Goal: Transaction & Acquisition: Purchase product/service

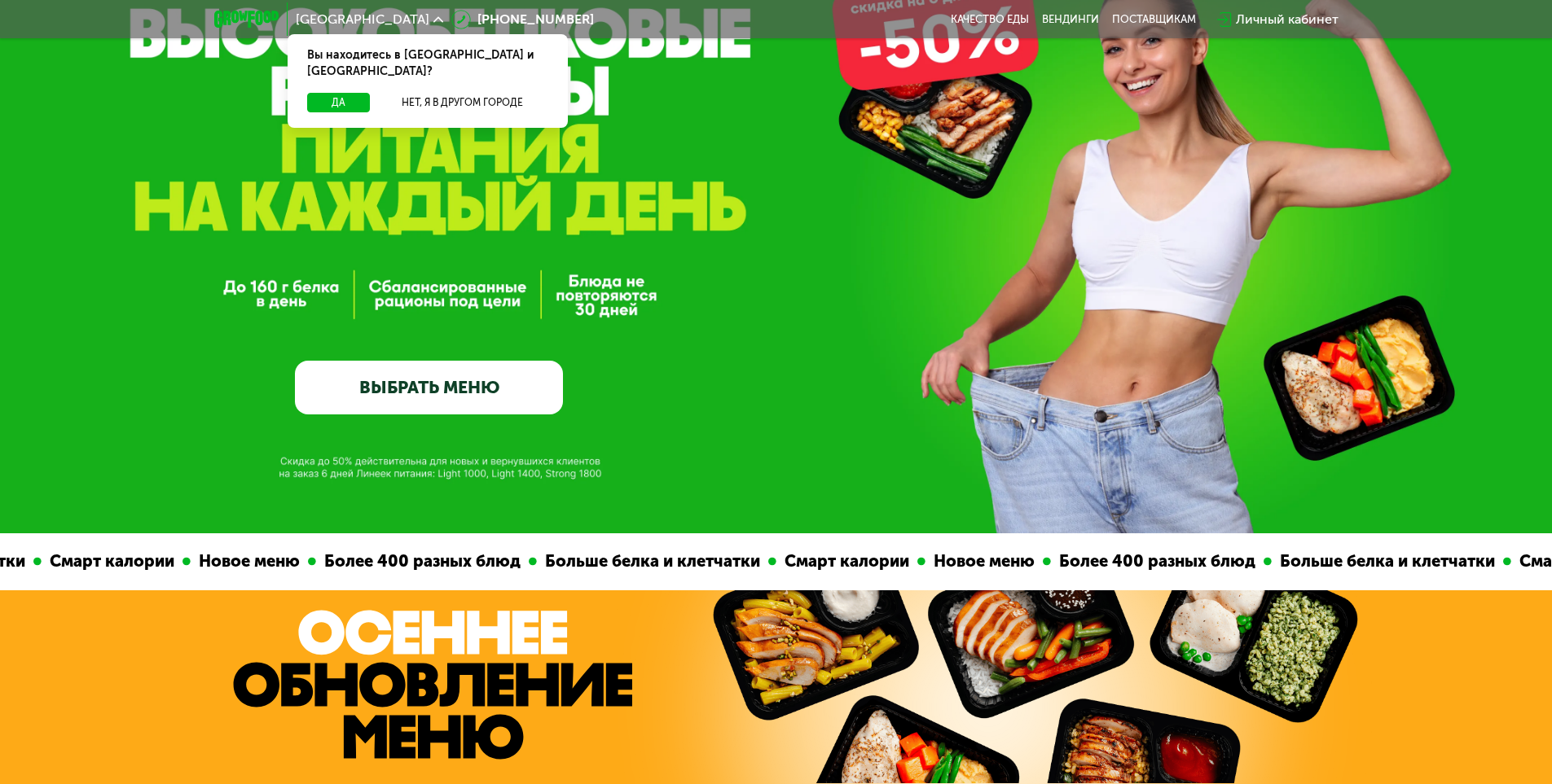
scroll to position [244, 0]
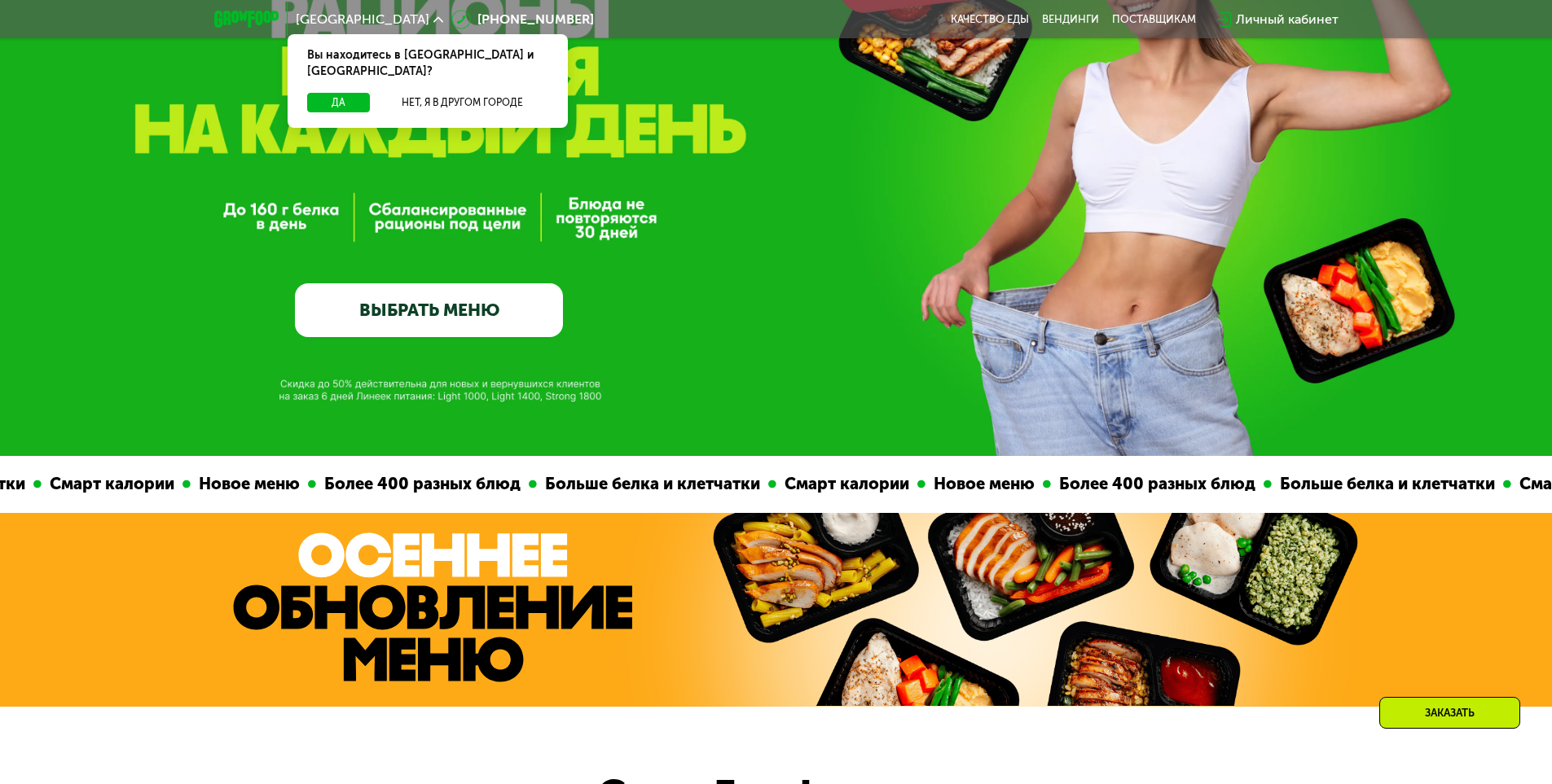
click at [469, 309] on link "ВЫБРАТЬ МЕНЮ" at bounding box center [428, 310] width 268 height 54
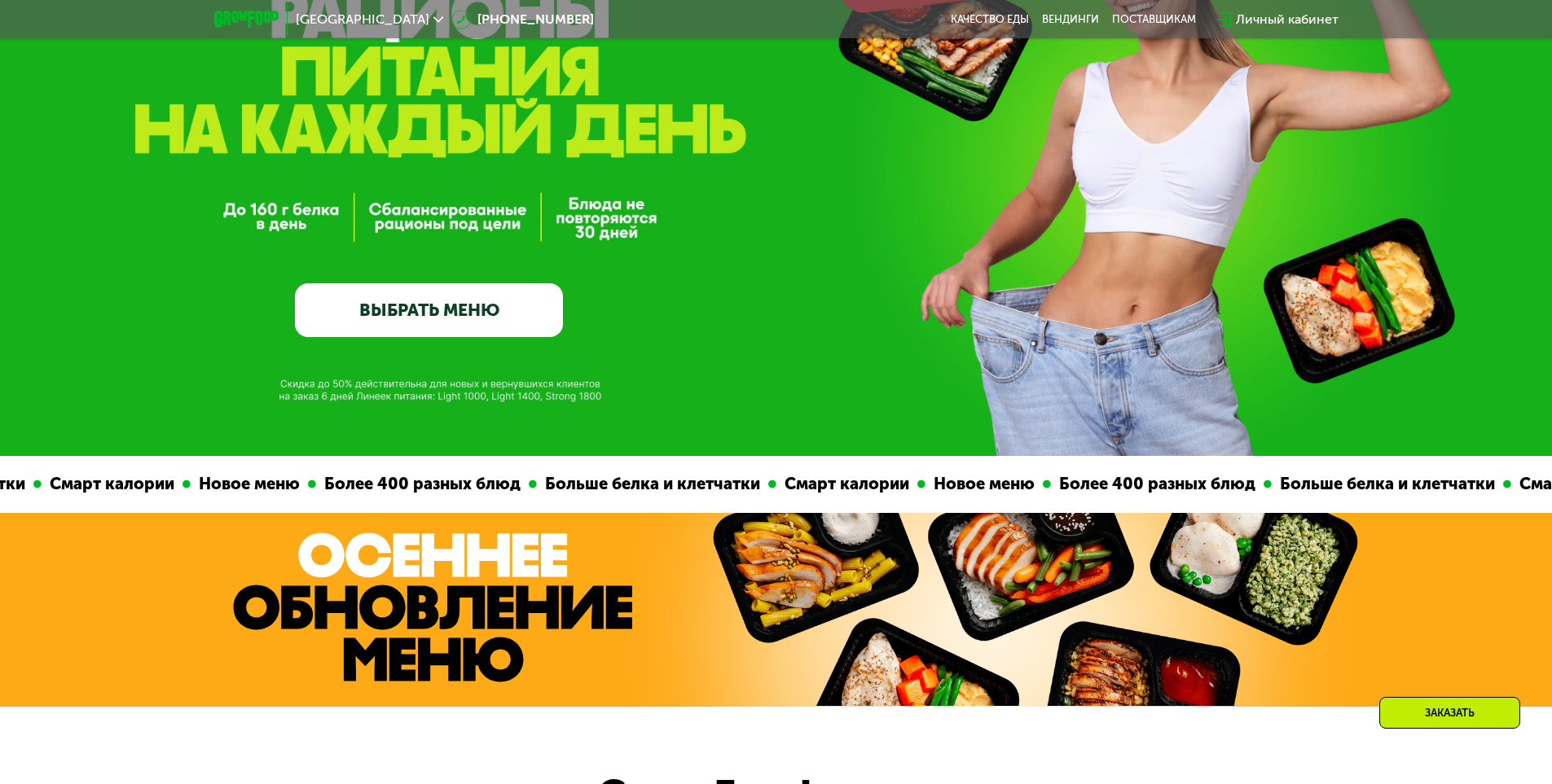
click at [431, 308] on link "ВЫБРАТЬ МЕНЮ" at bounding box center [428, 310] width 268 height 54
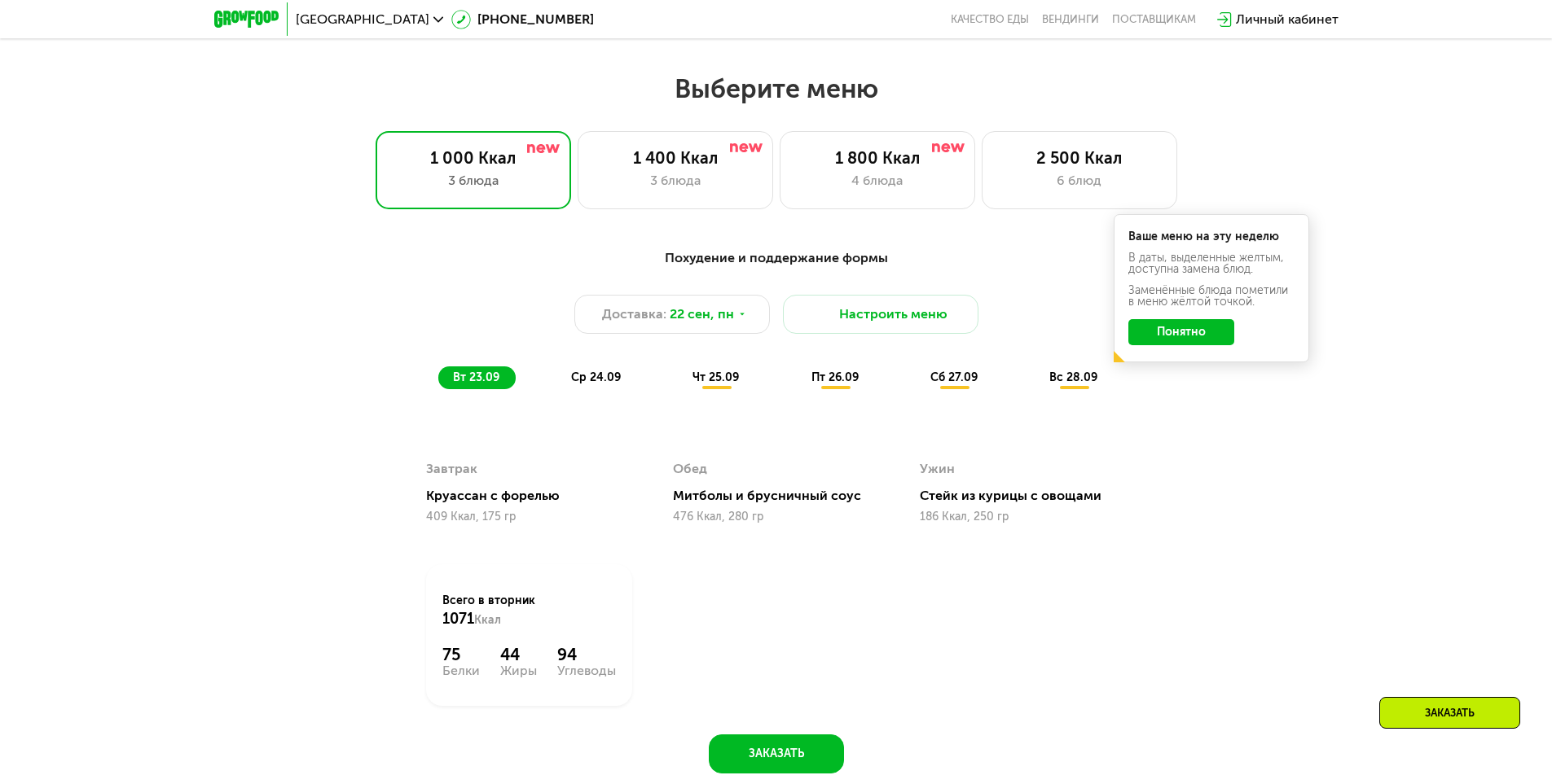
scroll to position [1350, 0]
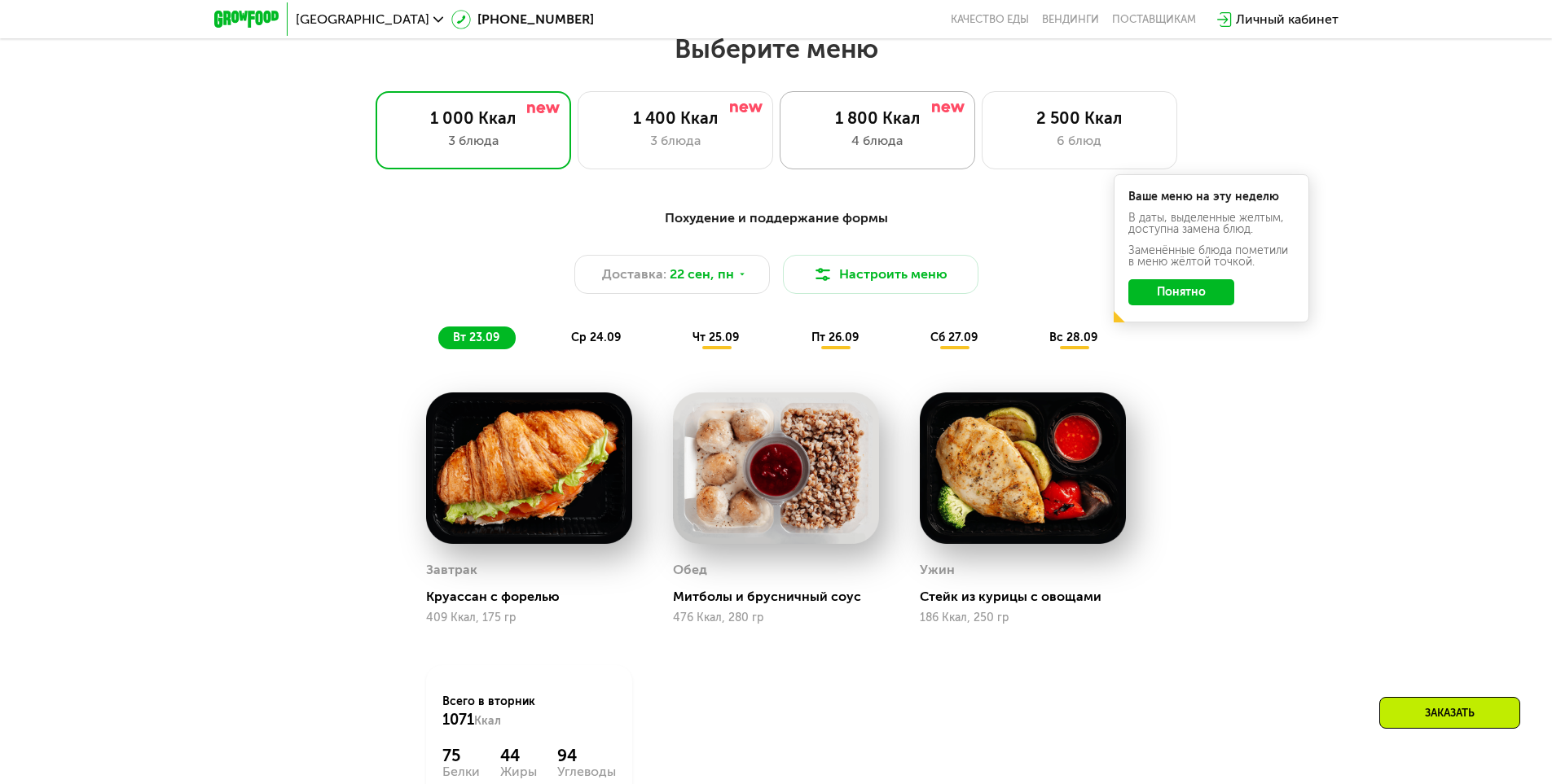
click at [885, 159] on div "1 800 Ккал 4 блюда" at bounding box center [878, 130] width 196 height 78
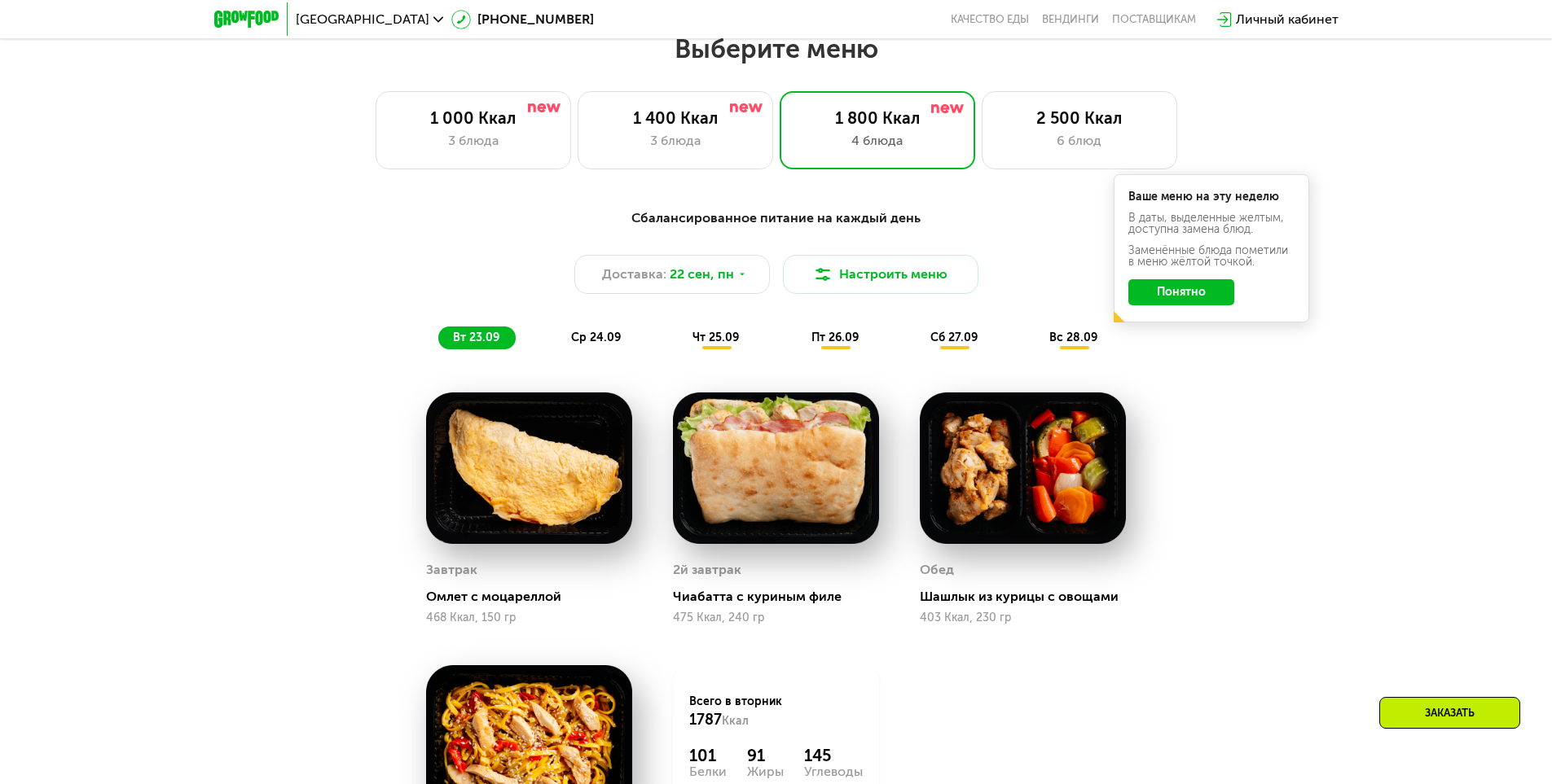
scroll to position [1269, 0]
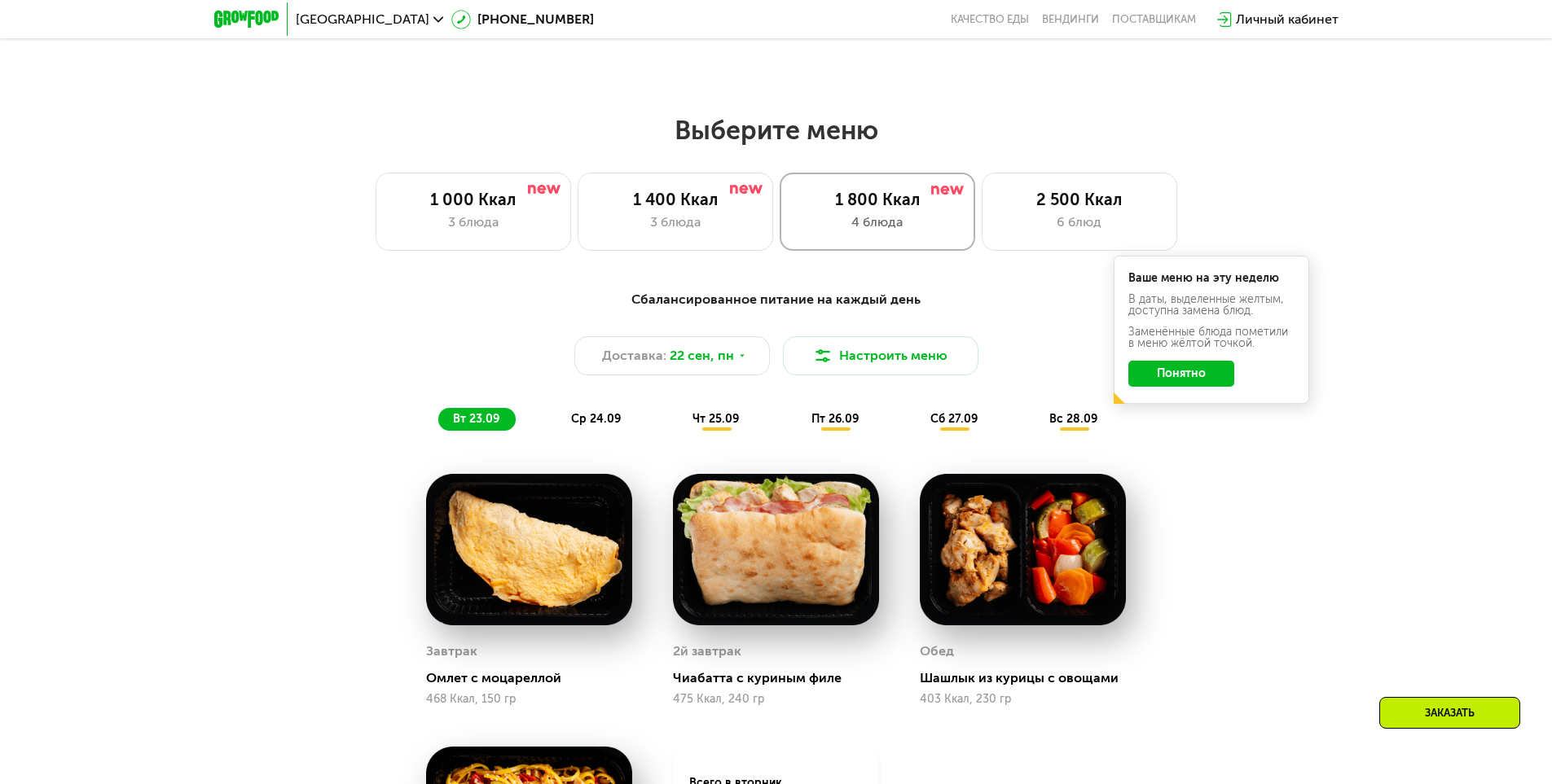
click at [958, 297] on div "Выберите меню 1 000 Ккал 3 блюда 1 400 Ккал 3 блюда 1 800 Ккал 4 блюда 2 500 Кк…" at bounding box center [776, 601] width 1552 height 973
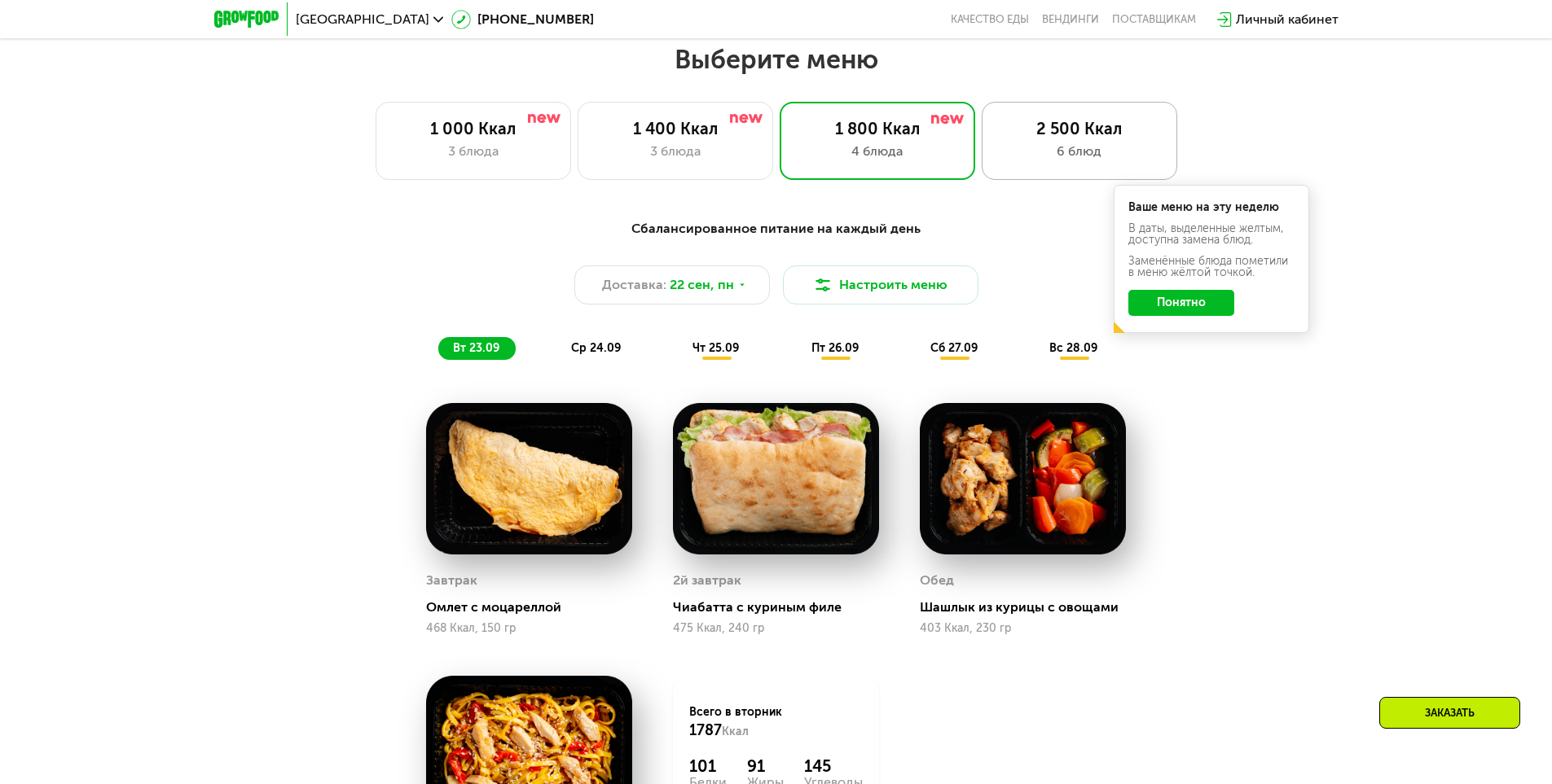
scroll to position [1432, 0]
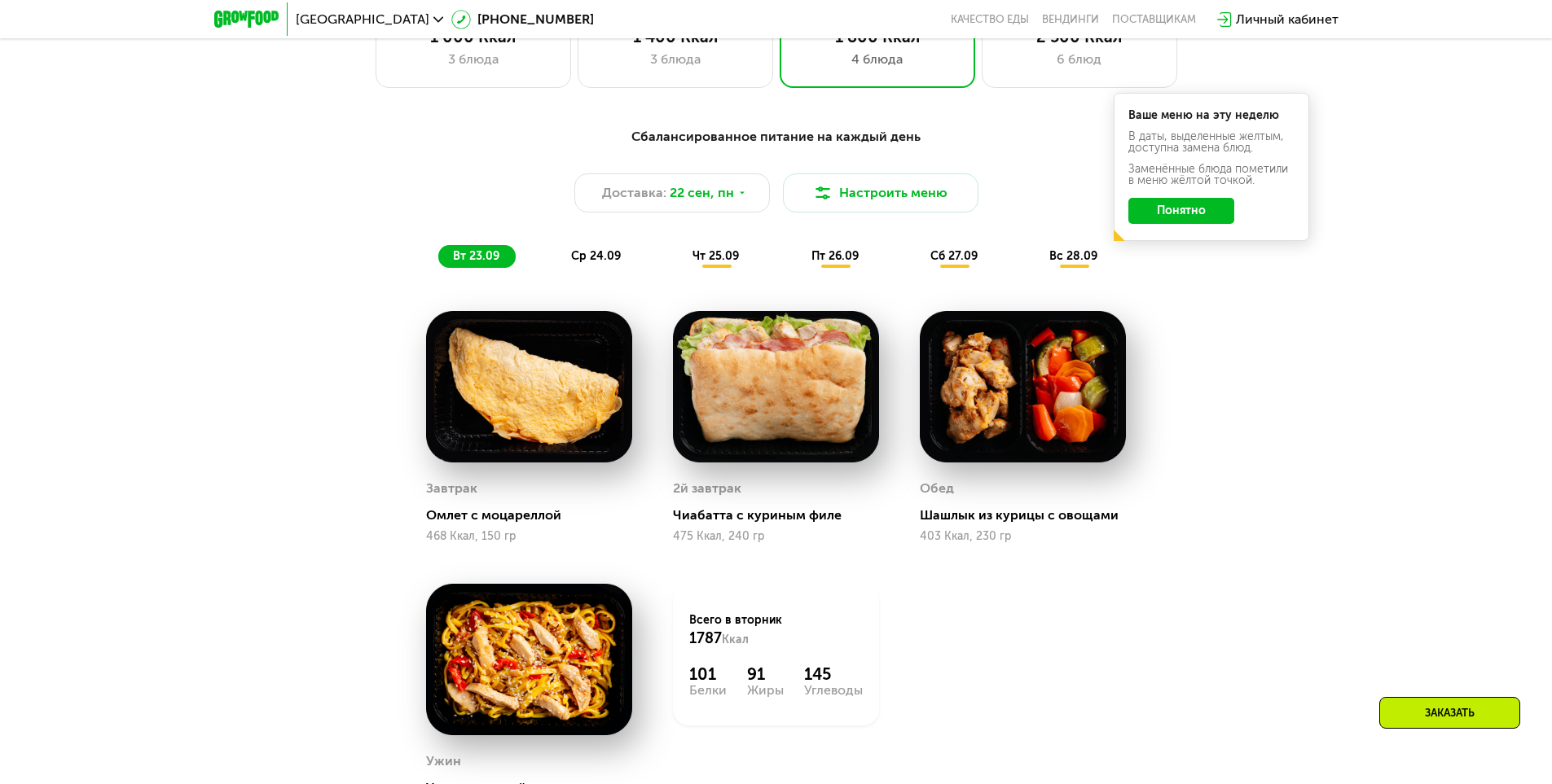
click at [1192, 220] on button "Понятно" at bounding box center [1181, 210] width 106 height 26
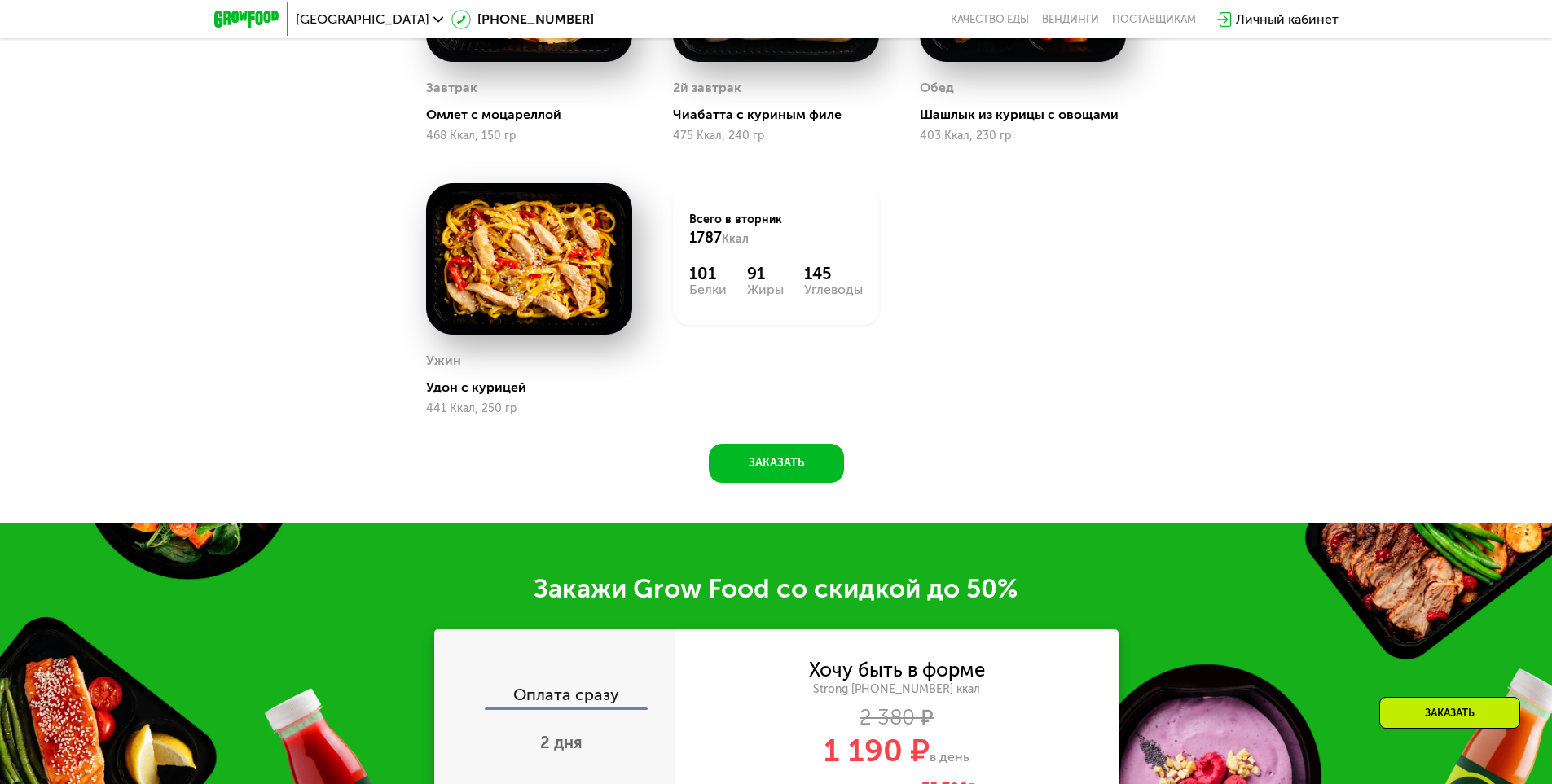
scroll to position [1920, 0]
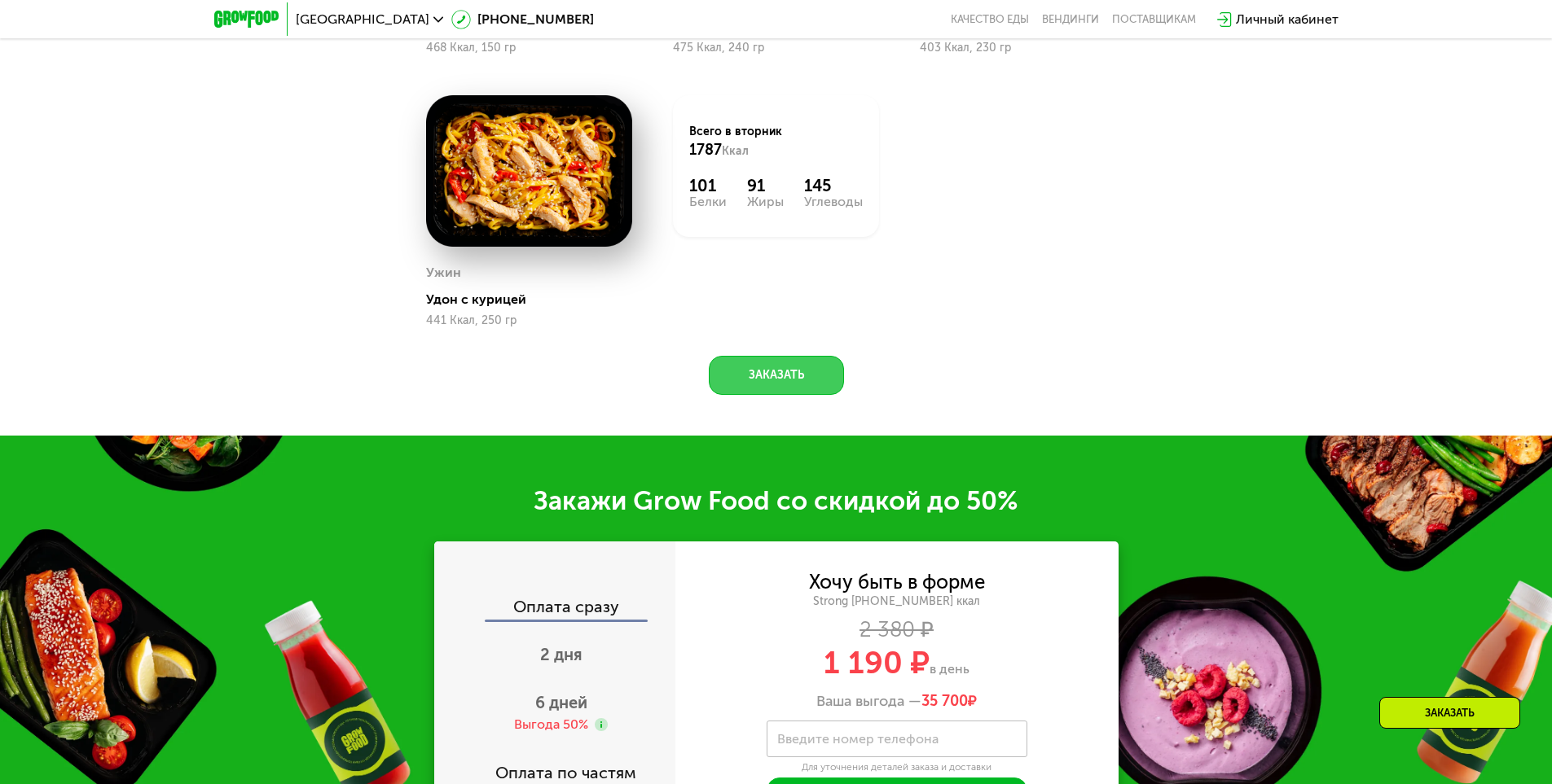
click at [740, 380] on button "Заказать" at bounding box center [777, 375] width 135 height 39
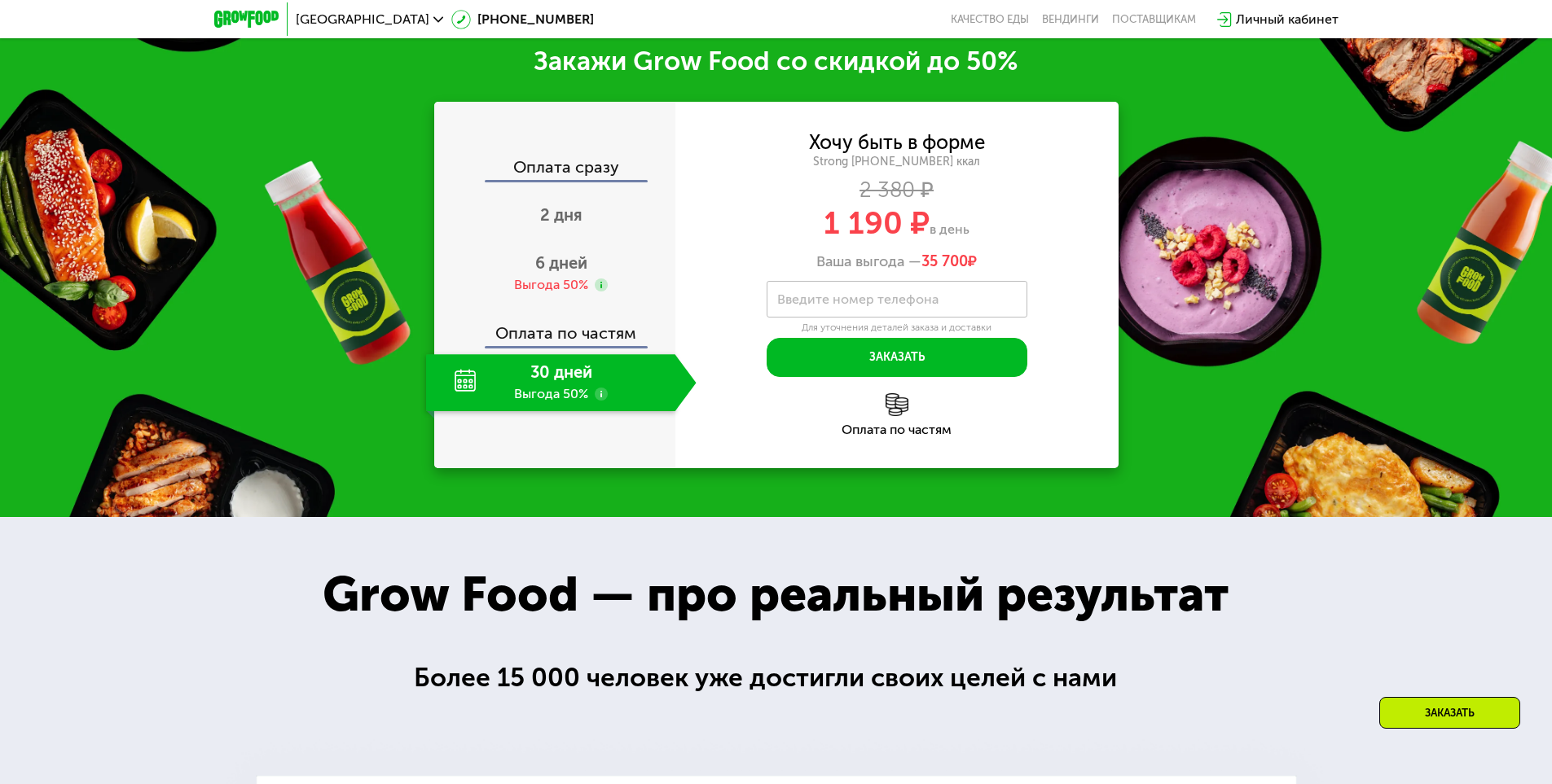
scroll to position [2362, 0]
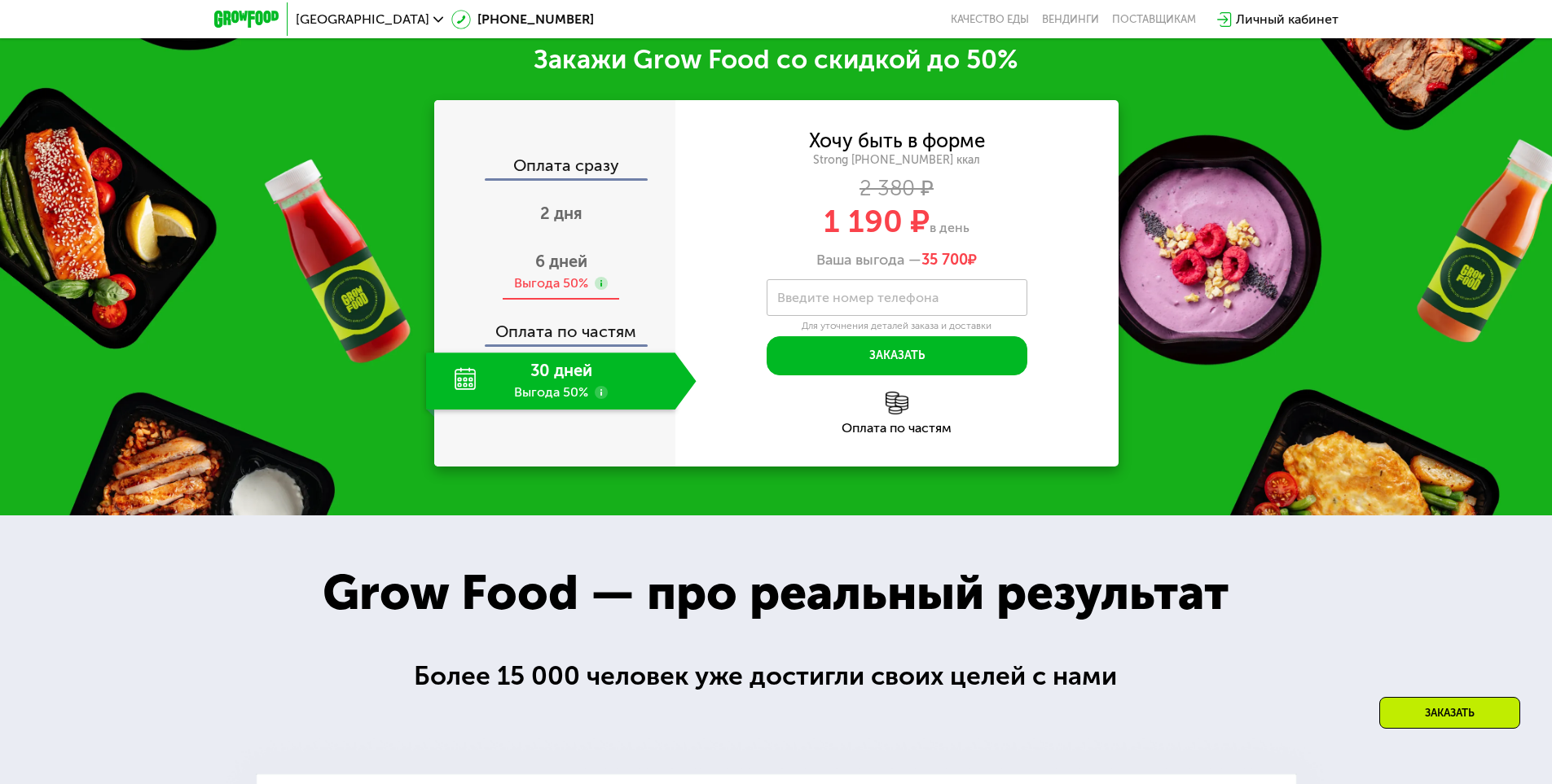
click at [581, 271] on span "6 дней" at bounding box center [561, 261] width 52 height 19
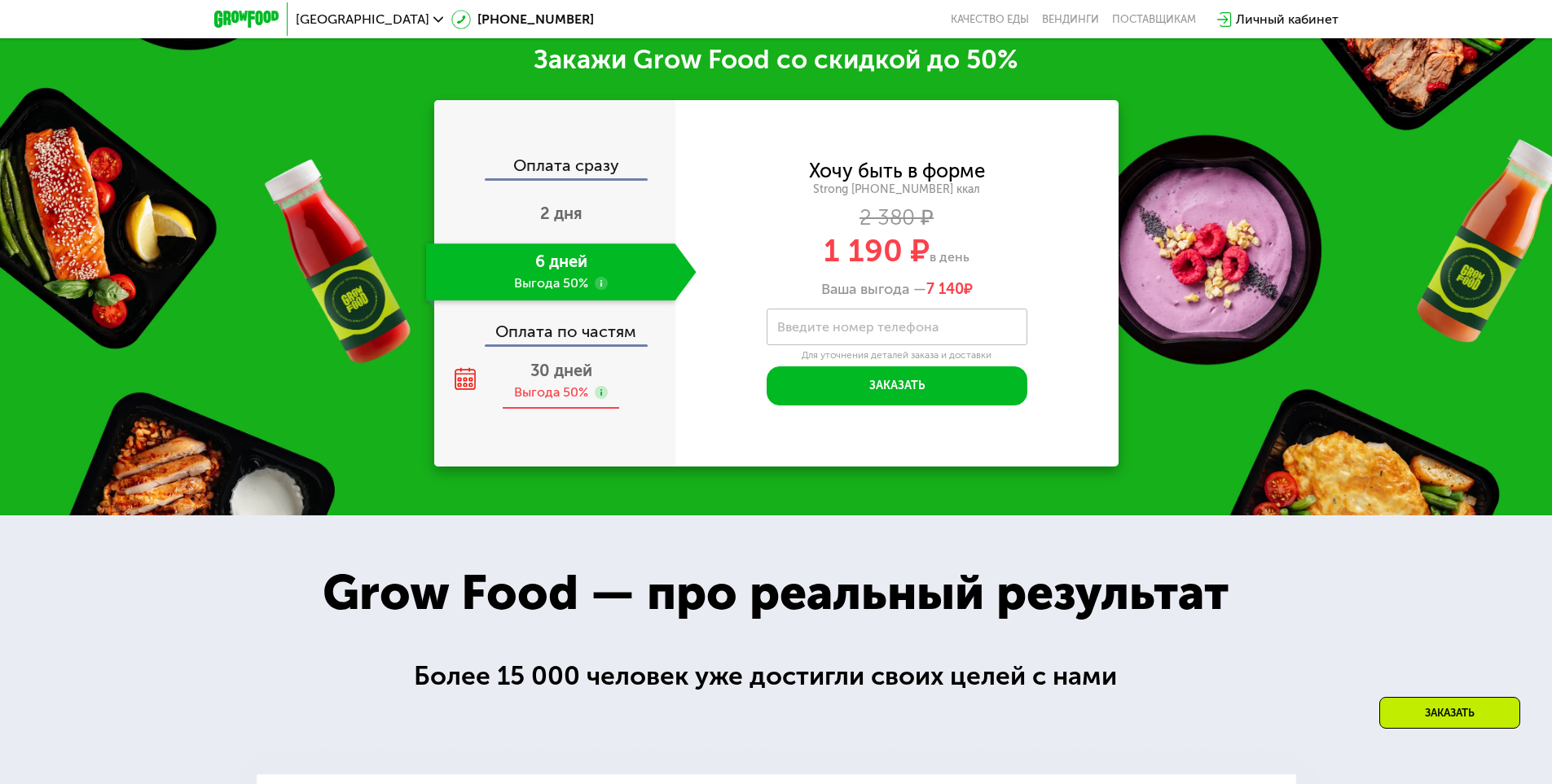
click at [566, 396] on div "Выгода 50%" at bounding box center [551, 392] width 74 height 18
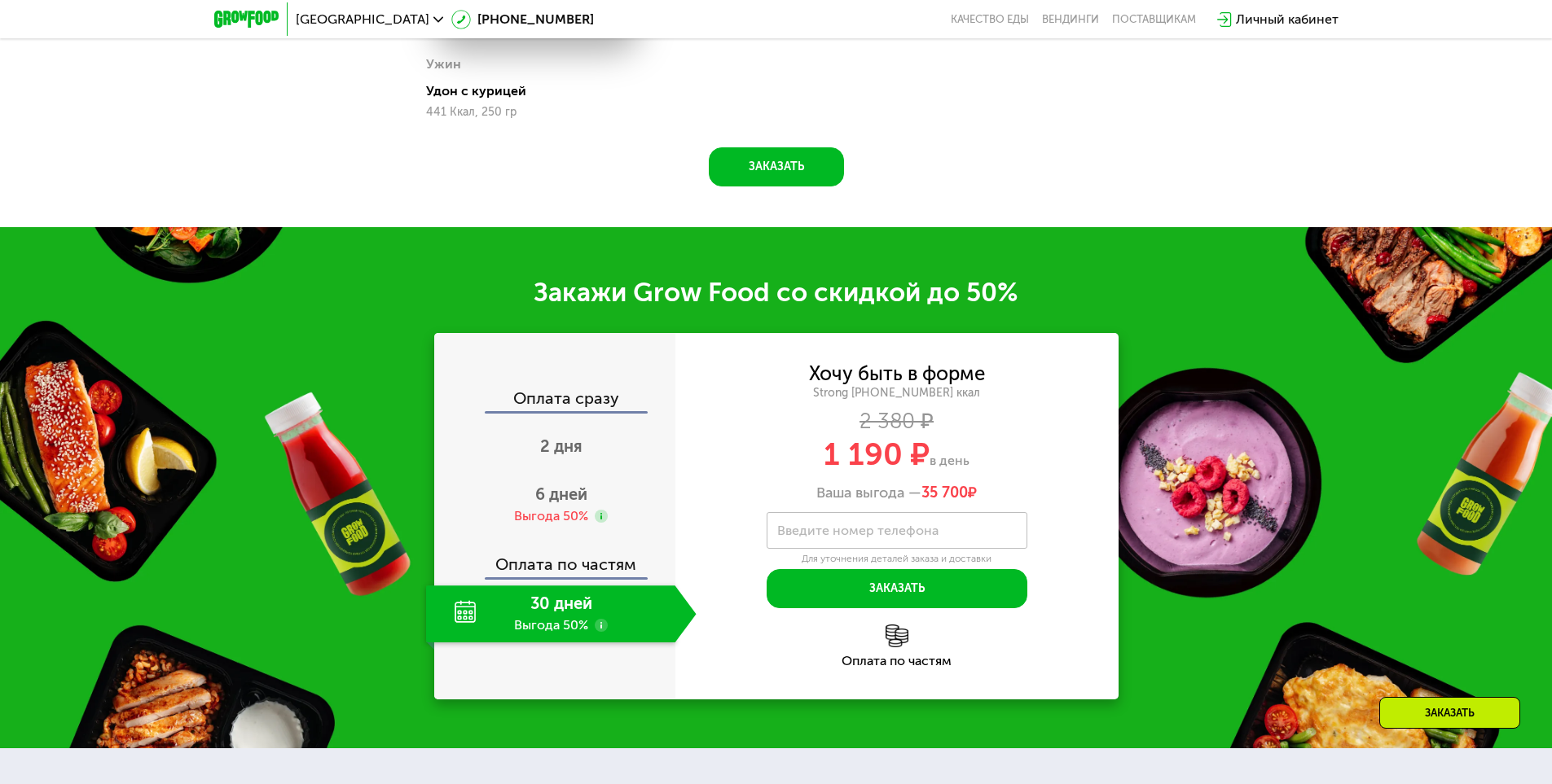
scroll to position [1874, 0]
